Goal: Complete application form: Complete application form

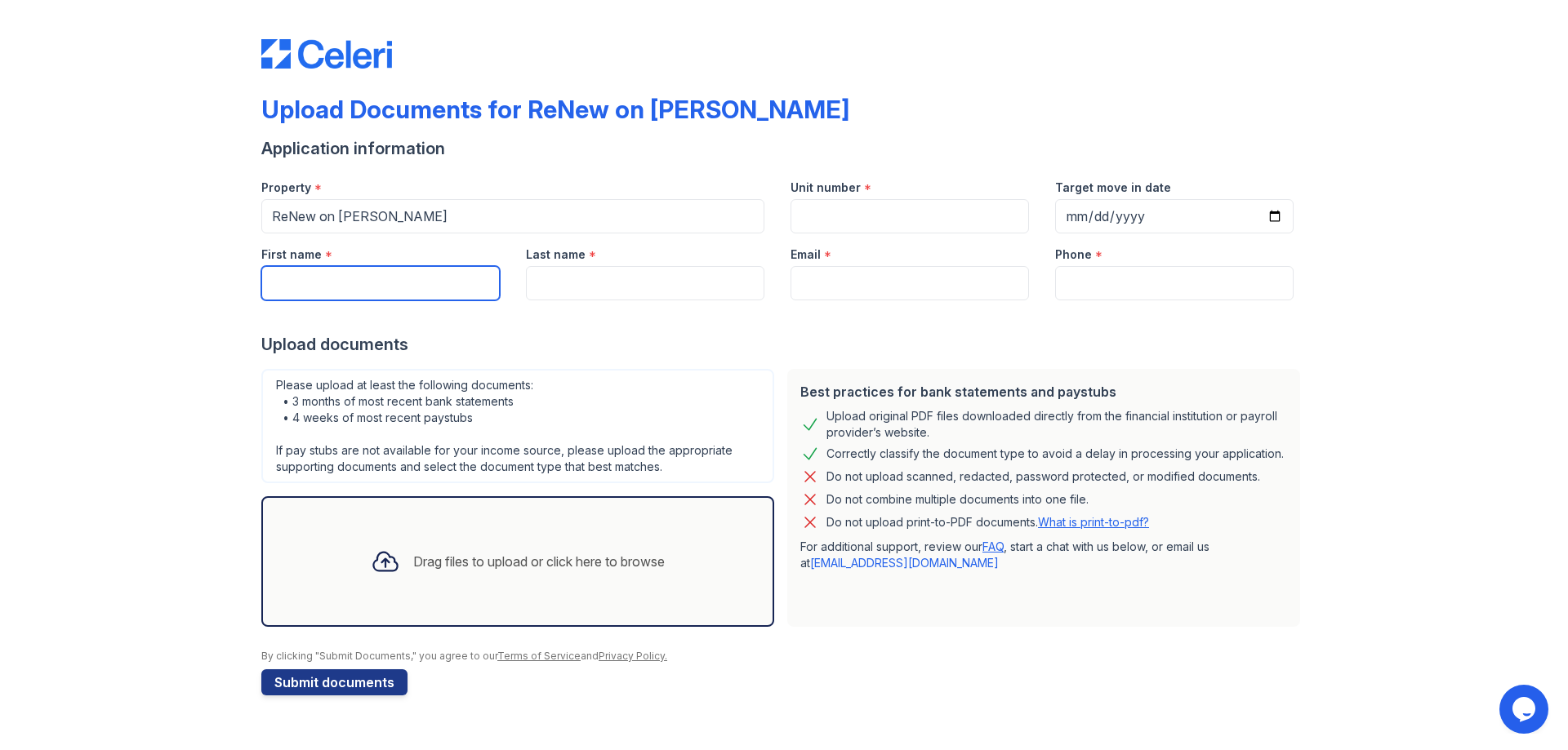
click at [272, 274] on input "First name" at bounding box center [380, 283] width 239 height 34
type input "d"
type input "[PERSON_NAME]"
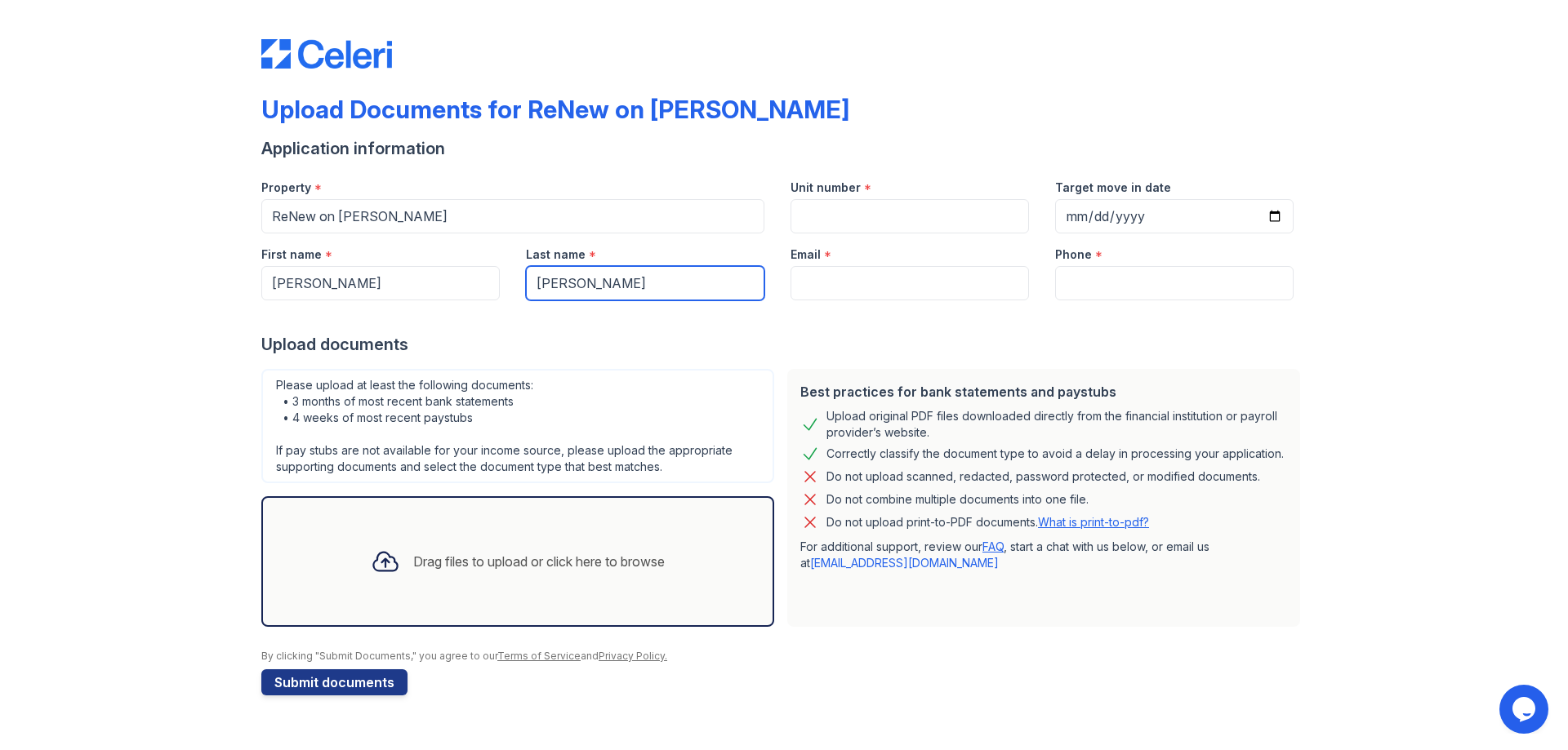
type input "[PERSON_NAME]"
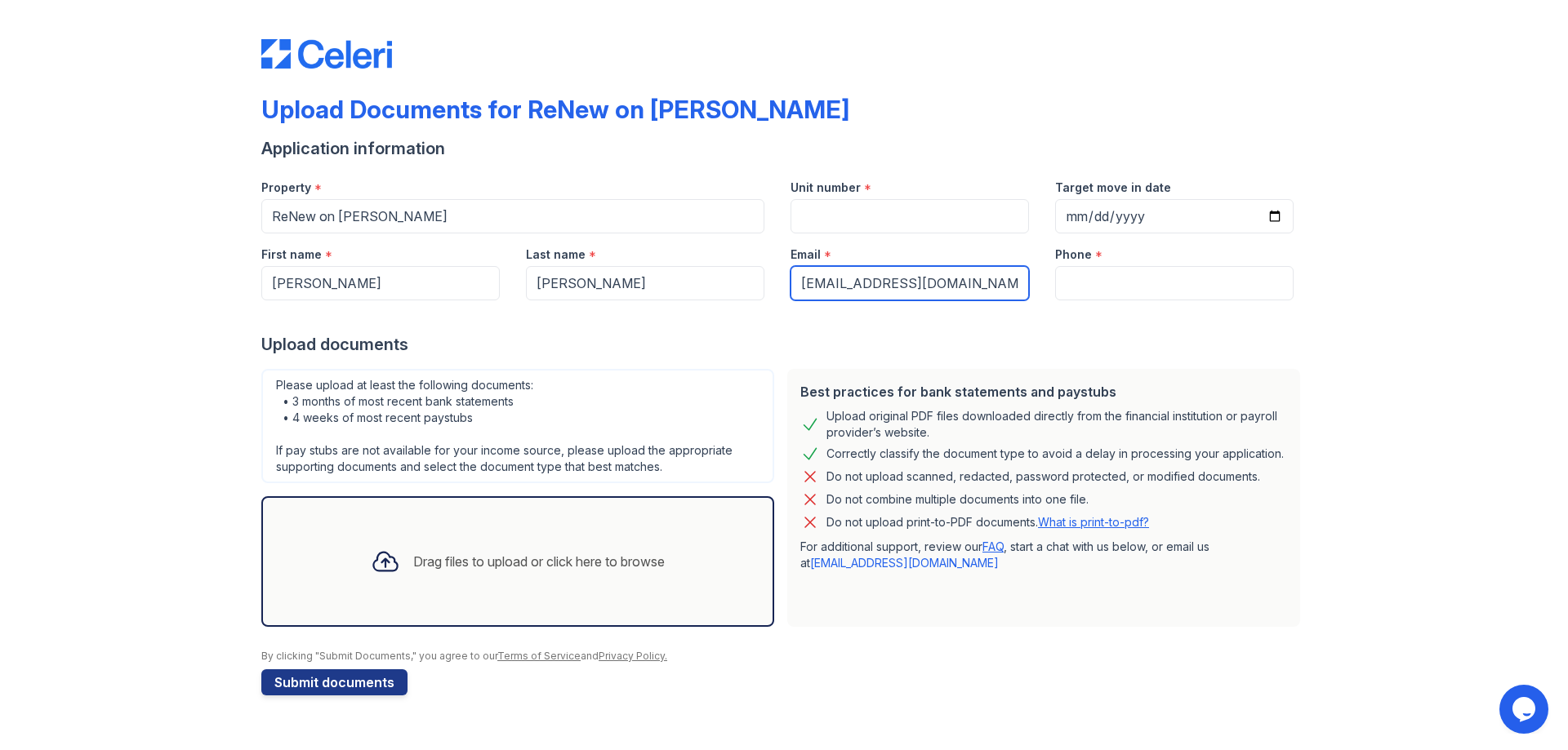
type input "[EMAIL_ADDRESS][DOMAIN_NAME]"
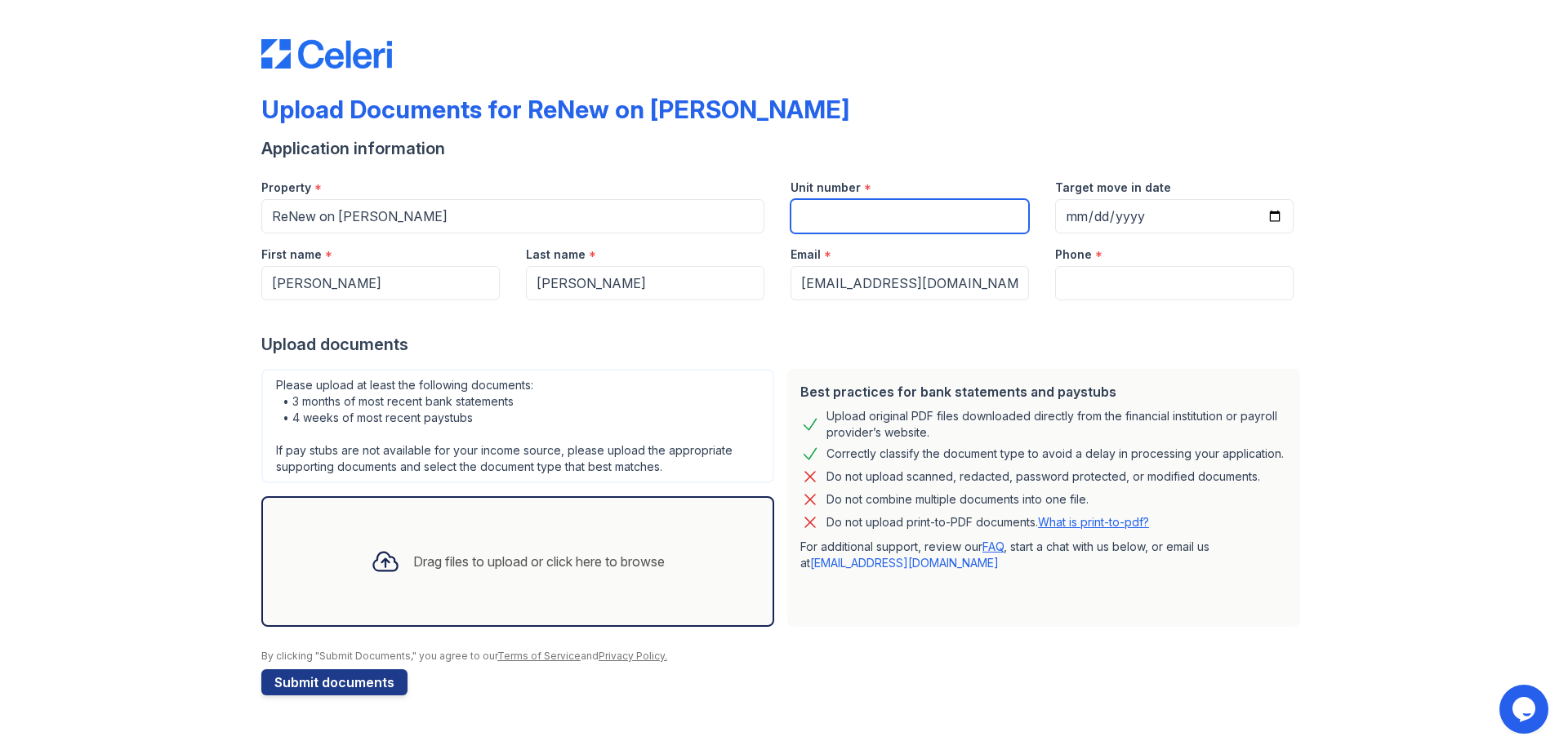
click at [859, 206] on input "Unit number" at bounding box center [910, 216] width 239 height 34
type input "B1"
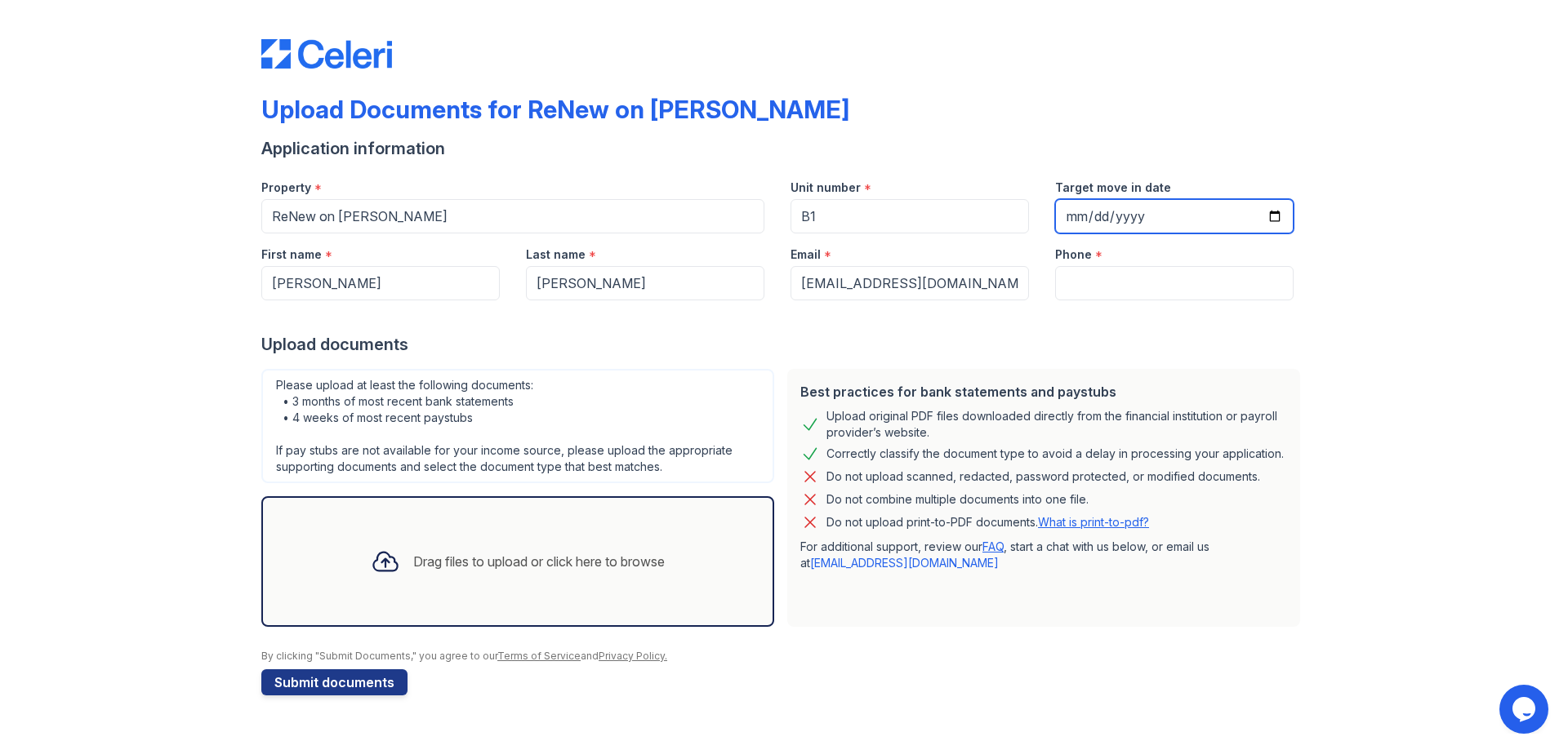
click at [1145, 209] on input "Target move in date" at bounding box center [1175, 216] width 239 height 34
click at [1276, 217] on input "Target move in date" at bounding box center [1175, 216] width 239 height 34
type input "[DATE]"
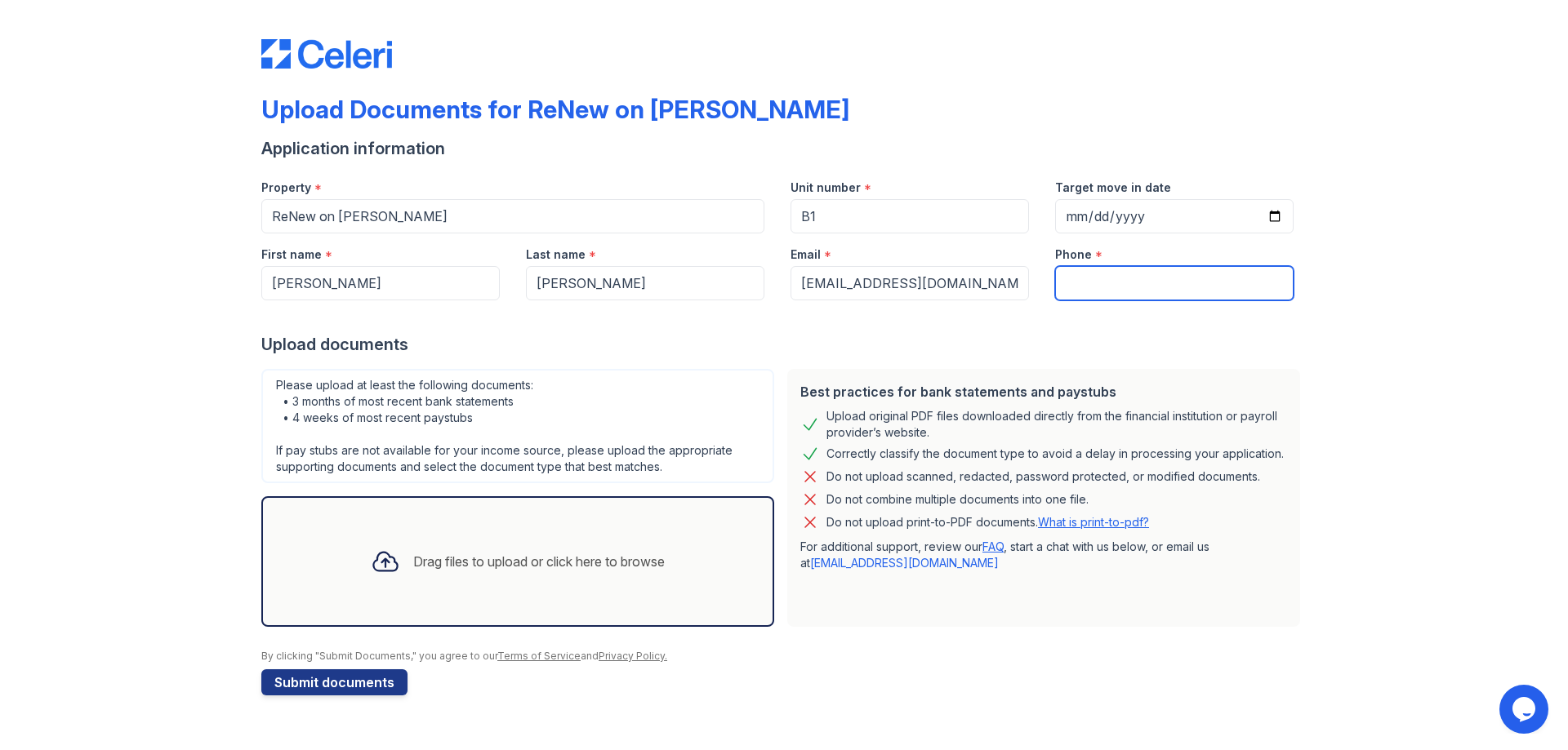
click at [1107, 282] on input "Phone" at bounding box center [1175, 283] width 239 height 34
type input "5015548472"
click at [379, 572] on icon at bounding box center [386, 562] width 29 height 29
click at [405, 560] on div "Drag files to upload or click here to browse" at bounding box center [517, 561] width 320 height 55
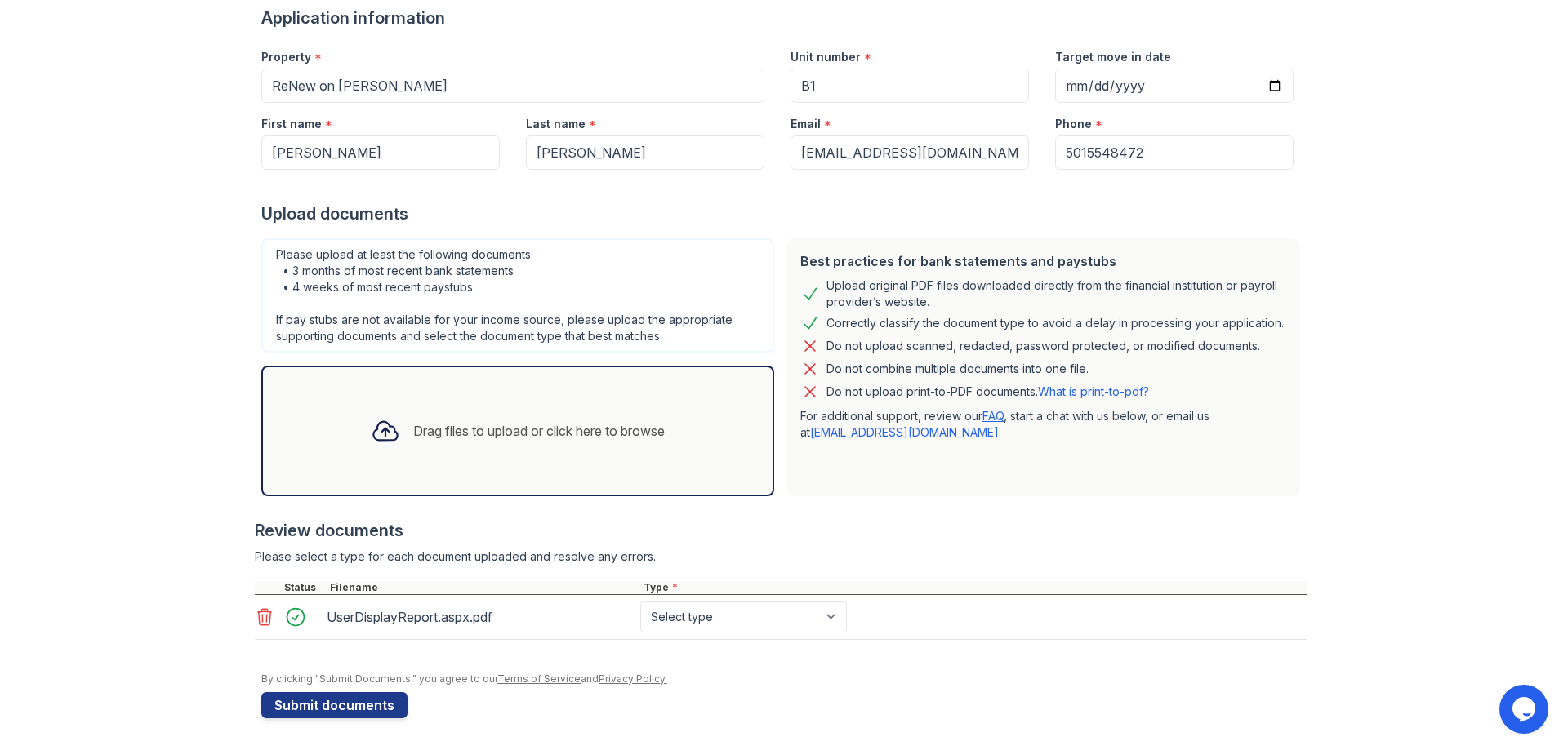
scroll to position [131, 0]
click at [829, 611] on select "Select type Paystub Bank Statement Offer Letter Tax Documents Benefit Award Let…" at bounding box center [743, 616] width 207 height 31
select select "paystub"
click at [640, 600] on select "Select type Paystub Bank Statement Offer Letter Tax Documents Benefit Award Let…" at bounding box center [743, 616] width 207 height 31
click at [343, 706] on button "Submit documents" at bounding box center [333, 704] width 146 height 26
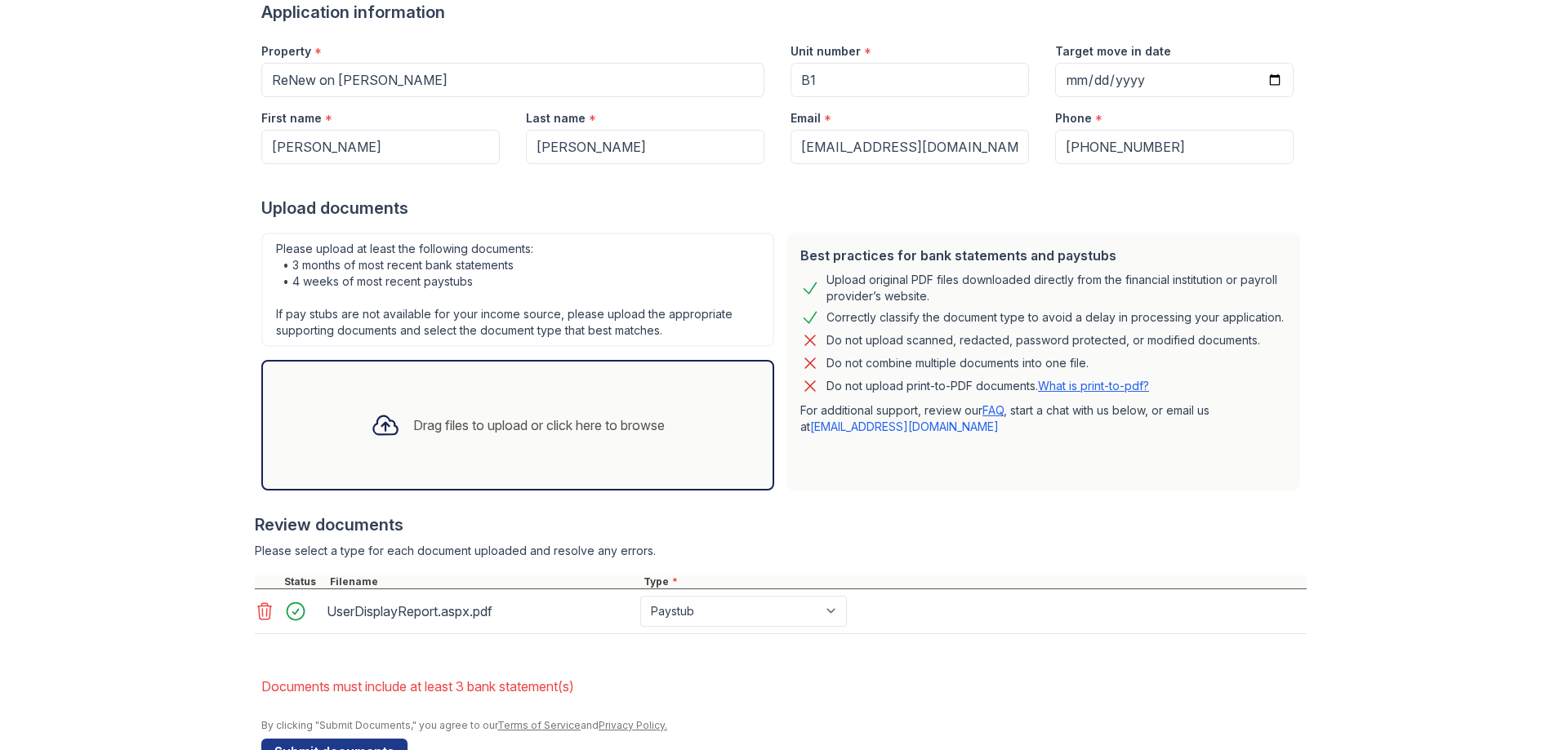
scroll to position [229, 0]
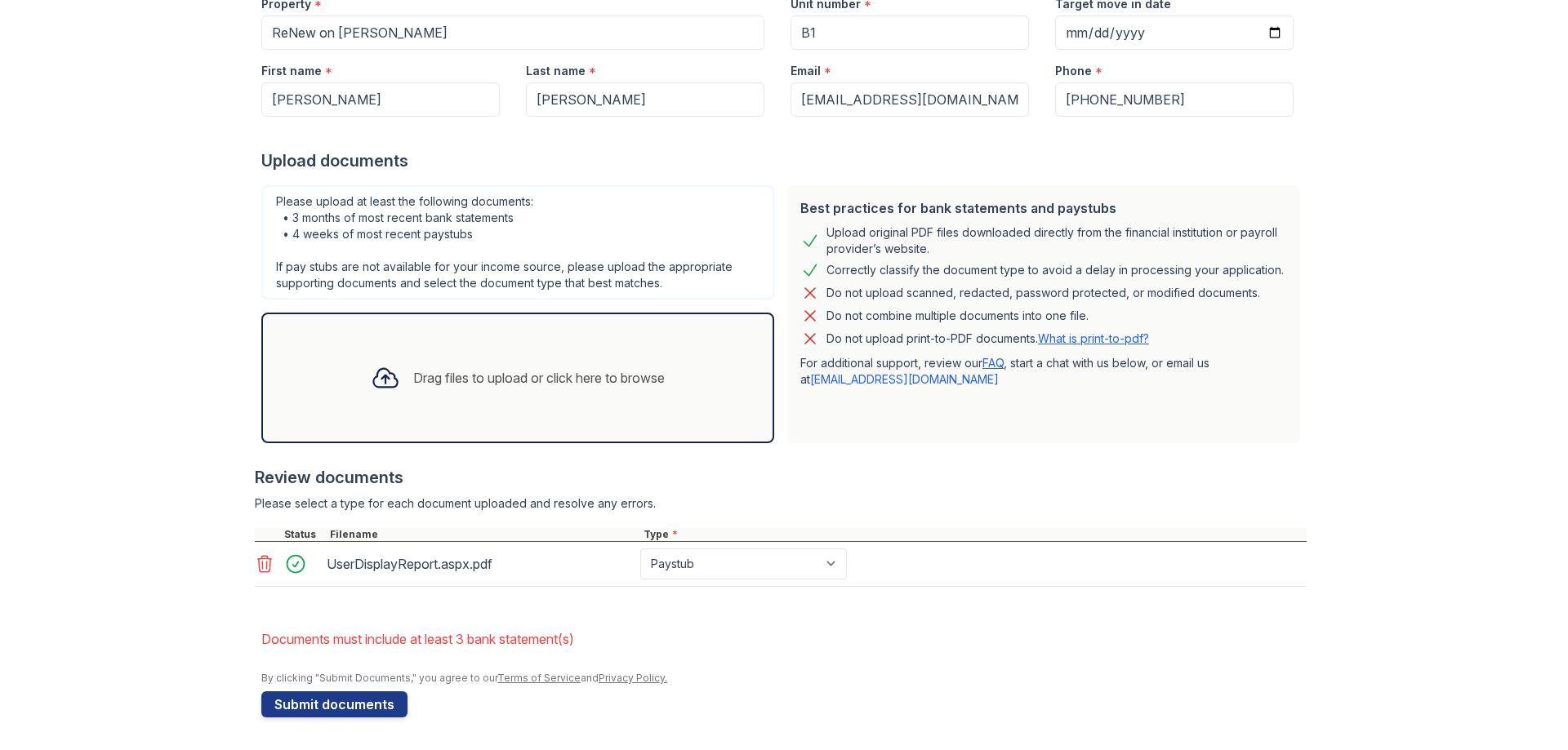
click at [432, 397] on div "Drag files to upload or click here to browse" at bounding box center [517, 377] width 320 height 55
click at [324, 366] on div "Drag files to upload or click here to browse" at bounding box center [517, 377] width 513 height 130
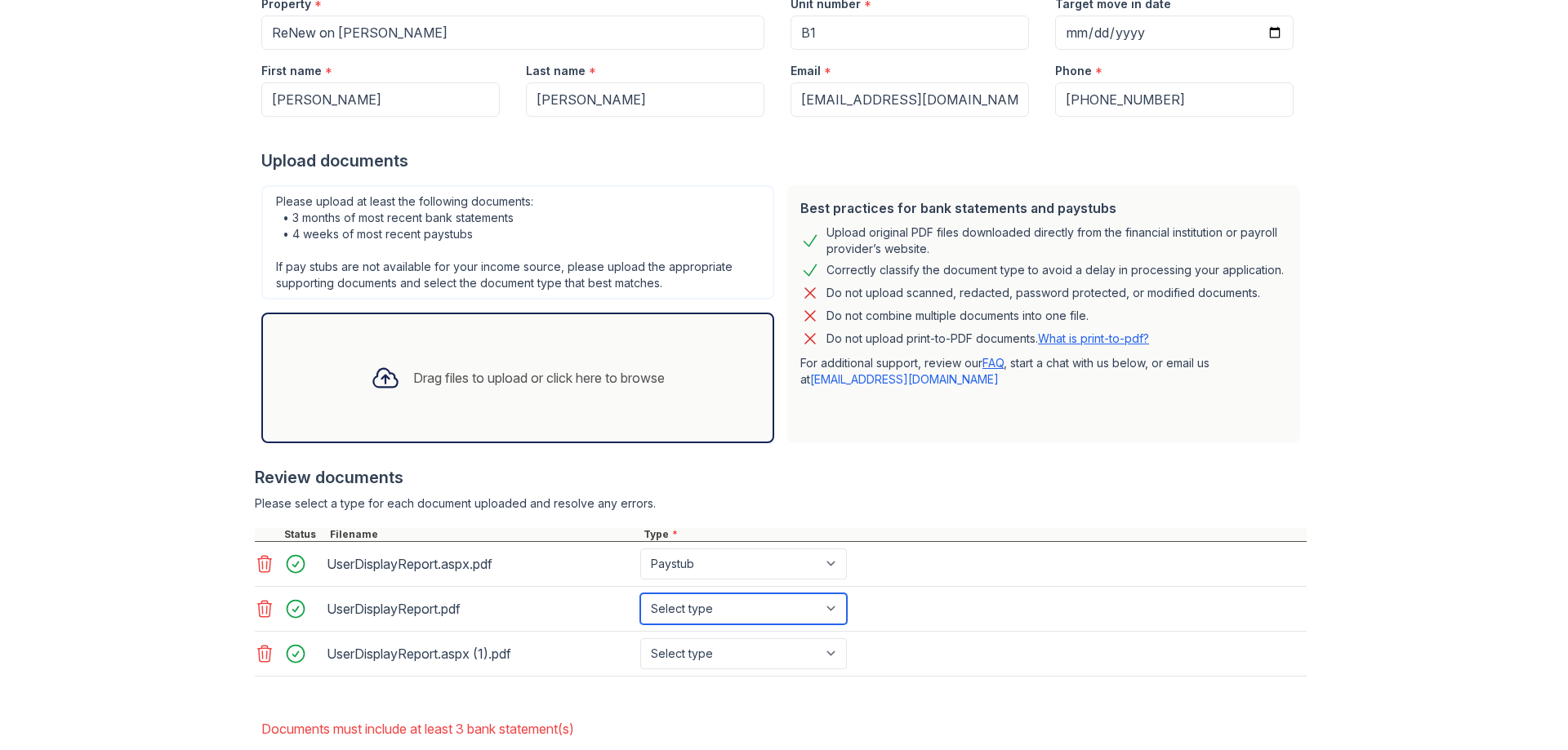
click at [754, 600] on select "Select type Paystub Bank Statement Offer Letter Tax Documents Benefit Award Let…" at bounding box center [743, 609] width 207 height 31
select select "bank_statement"
click at [640, 593] on select "Select type Paystub Bank Statement Offer Letter Tax Documents Benefit Award Let…" at bounding box center [743, 609] width 207 height 31
click at [666, 659] on select "Select type Paystub Bank Statement Offer Letter Tax Documents Benefit Award Let…" at bounding box center [743, 654] width 207 height 31
select select "bank_statement"
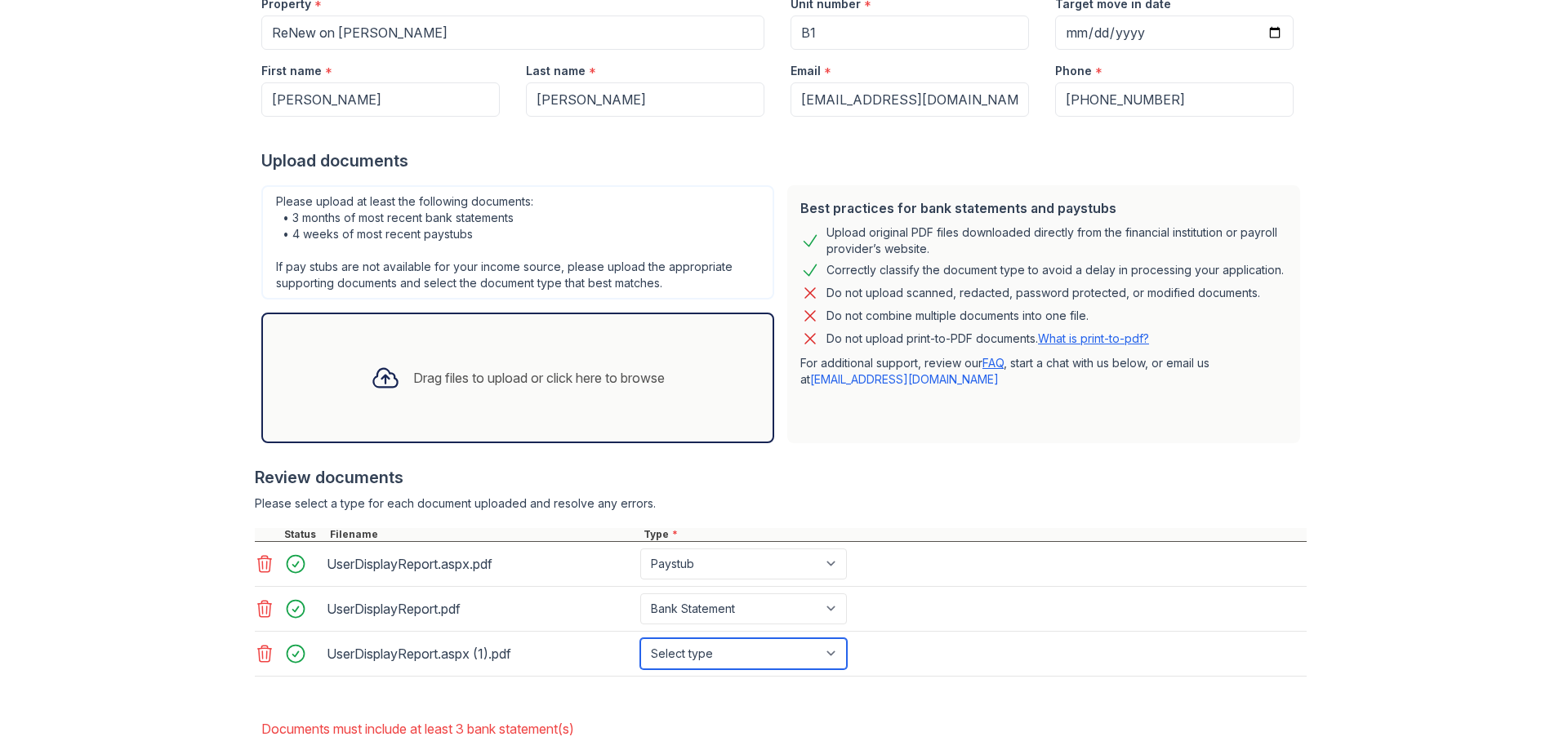
click at [640, 638] on select "Select type Paystub Bank Statement Offer Letter Tax Documents Benefit Award Let…" at bounding box center [743, 654] width 207 height 31
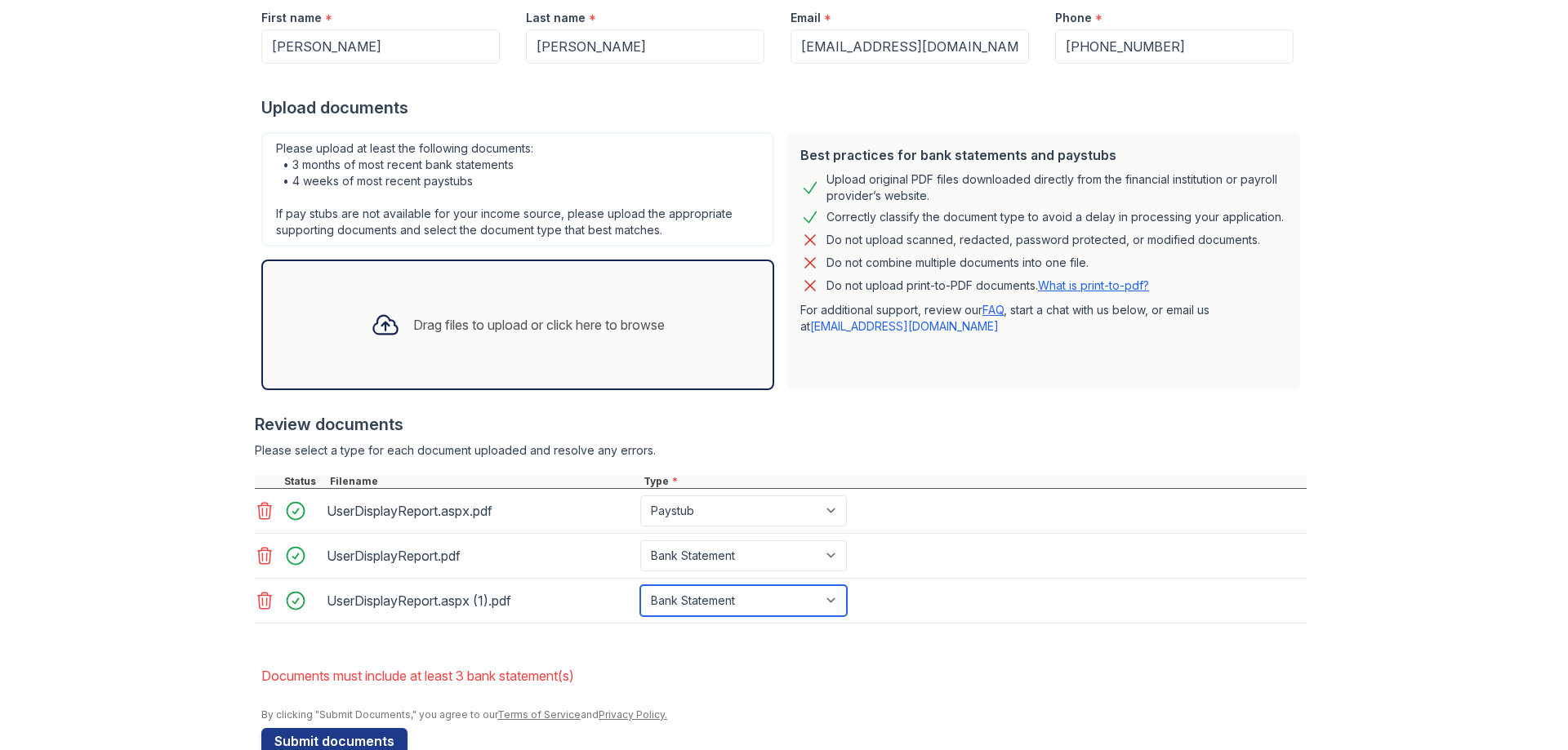
scroll to position [311, 0]
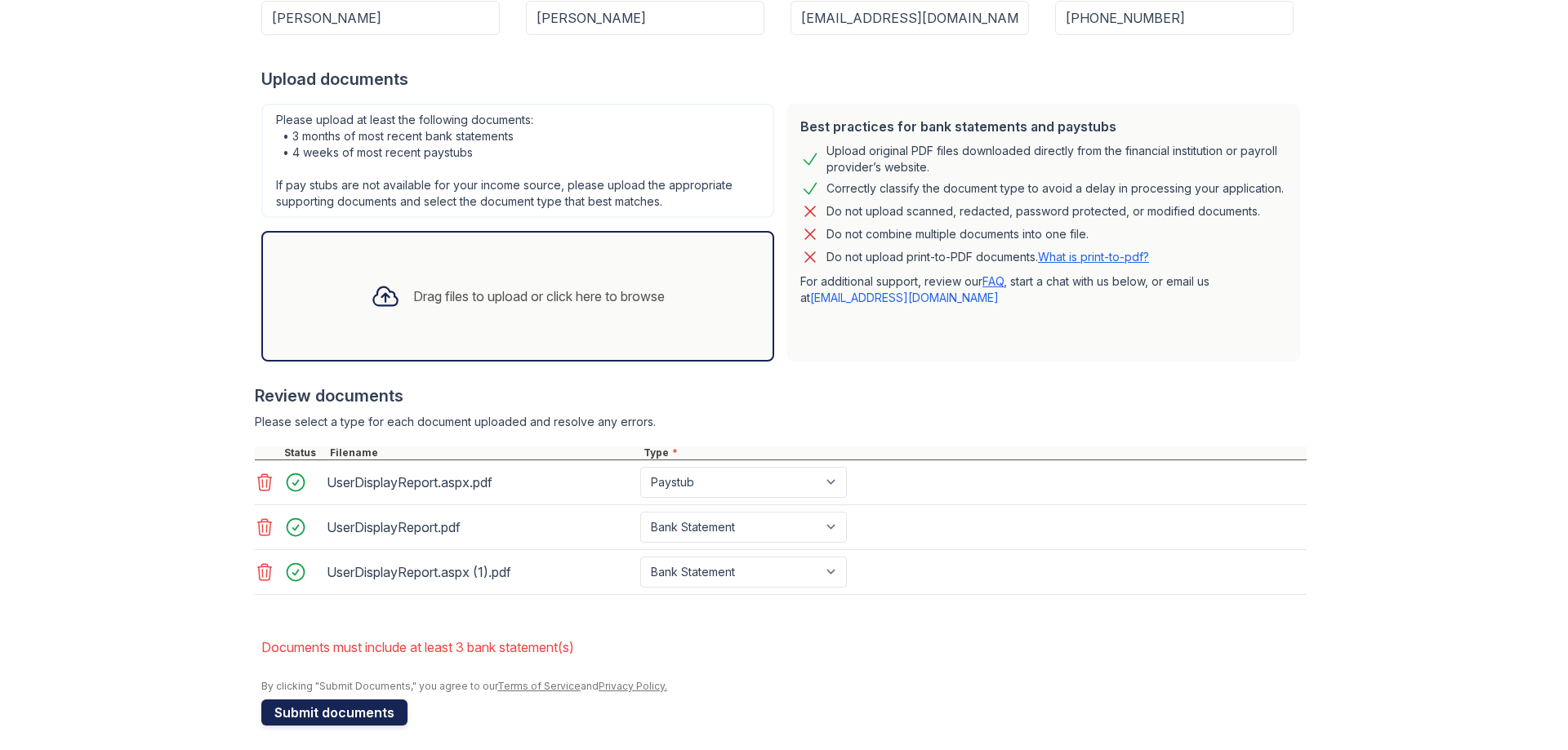
click at [372, 714] on button "Submit documents" at bounding box center [333, 712] width 146 height 26
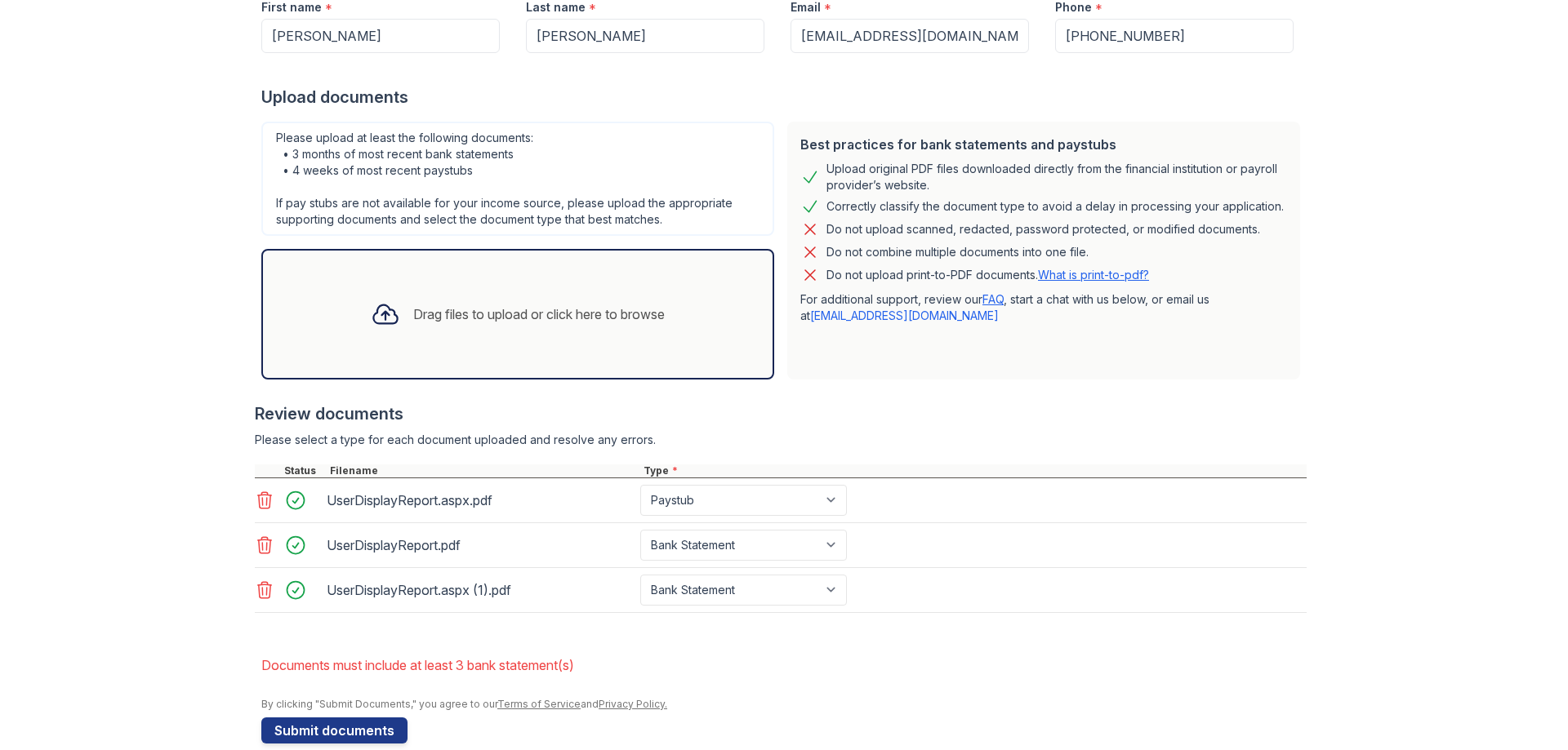
scroll to position [319, 0]
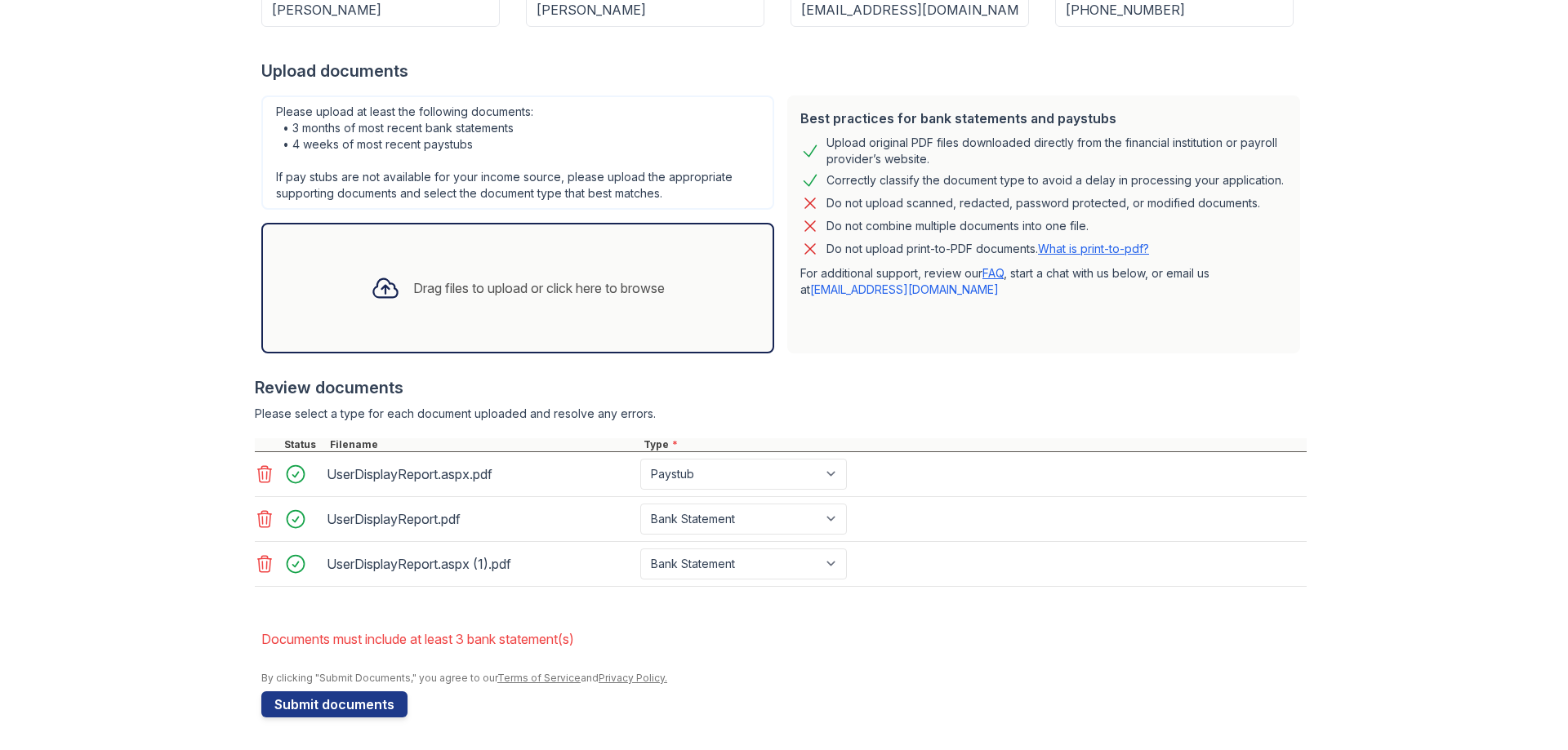
drag, startPoint x: 264, startPoint y: 610, endPoint x: 177, endPoint y: 595, distance: 88.3
click at [177, 595] on div "Upload Documents for ReNew on [PERSON_NAME] Please correct the errors below. Ap…" at bounding box center [784, 215] width 1516 height 1069
drag, startPoint x: 254, startPoint y: 543, endPoint x: 62, endPoint y: 440, distance: 217.9
click at [62, 440] on div "Upload Documents for ReNew on [PERSON_NAME] Please correct the errors below. Ap…" at bounding box center [784, 215] width 1516 height 1069
click at [799, 467] on select "Paystub Bank Statement Offer Letter Tax Documents Benefit Award Letter Investme…" at bounding box center [743, 475] width 207 height 31
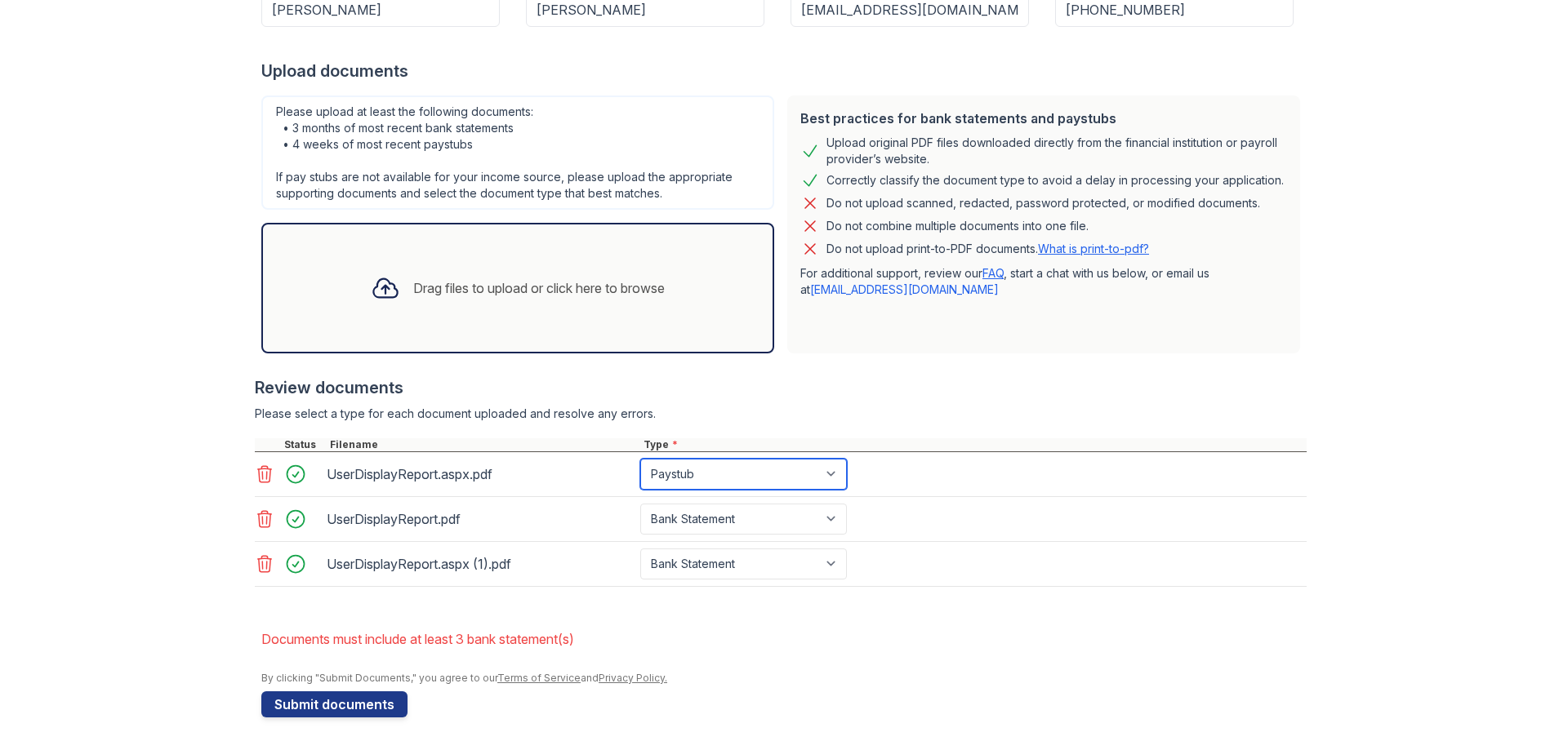
select select "bank_statement"
click at [640, 459] on select "Paystub Bank Statement Offer Letter Tax Documents Benefit Award Letter Investme…" at bounding box center [743, 475] width 207 height 31
click at [337, 709] on button "Submit documents" at bounding box center [333, 704] width 146 height 26
